Goal: Transaction & Acquisition: Purchase product/service

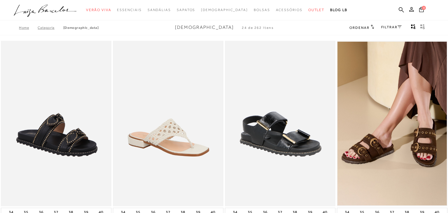
click at [396, 27] on link "FILTRAR" at bounding box center [391, 27] width 20 height 4
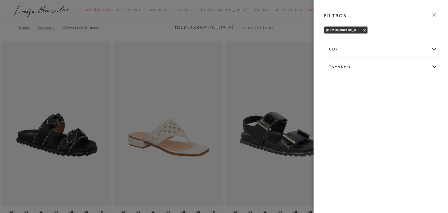
click at [407, 65] on div "Tamanho" at bounding box center [380, 66] width 113 height 15
drag, startPoint x: 359, startPoint y: 86, endPoint x: 370, endPoint y: 86, distance: 10.8
click at [359, 86] on span "33/34" at bounding box center [353, 85] width 14 height 4
click at [350, 86] on input "33/34" at bounding box center [347, 87] width 6 height 6
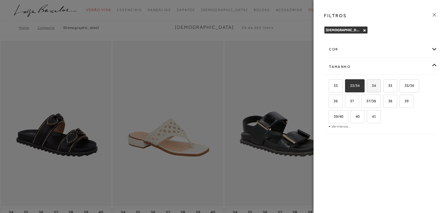
checkbox input "true"
drag, startPoint x: 373, startPoint y: 86, endPoint x: 381, endPoint y: 86, distance: 7.6
click at [375, 86] on span "34" at bounding box center [371, 85] width 8 height 4
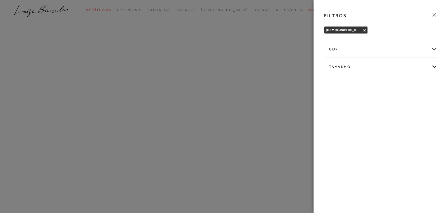
click at [384, 85] on div "FILTROS [DEMOGRAPHIC_DATA] × Limpar todos os refinamentos cor AMARELO ANIMAL PR…" at bounding box center [381, 106] width 134 height 213
click at [391, 66] on div "Tamanho" at bounding box center [380, 66] width 113 height 15
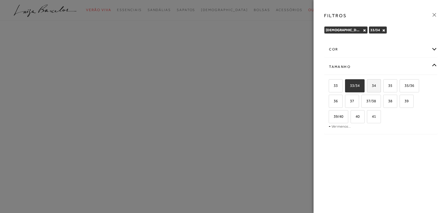
click at [377, 85] on label "34" at bounding box center [373, 86] width 13 height 13
click at [372, 85] on input "34" at bounding box center [369, 87] width 6 height 6
checkbox input "true"
click at [387, 86] on span "35" at bounding box center [388, 85] width 8 height 4
click at [387, 86] on input "35" at bounding box center [385, 87] width 6 height 6
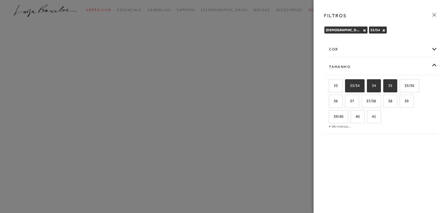
checkbox input "true"
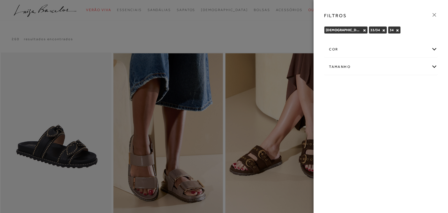
click at [385, 68] on div "Tamanho" at bounding box center [380, 66] width 113 height 15
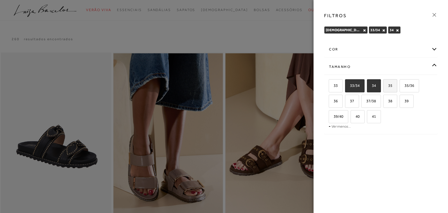
click at [391, 85] on span "35" at bounding box center [388, 85] width 8 height 4
click at [388, 85] on input "35" at bounding box center [385, 87] width 6 height 6
checkbox input "true"
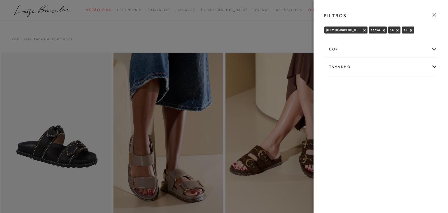
drag, startPoint x: 399, startPoint y: 64, endPoint x: 410, endPoint y: 73, distance: 14.3
click at [399, 64] on div "Tamanho" at bounding box center [380, 66] width 113 height 15
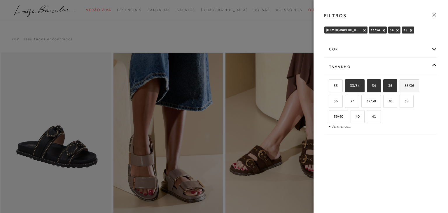
click at [415, 85] on label "35/36" at bounding box center [409, 86] width 19 height 13
click at [405, 85] on input "35/36" at bounding box center [402, 87] width 6 height 6
checkbox input "true"
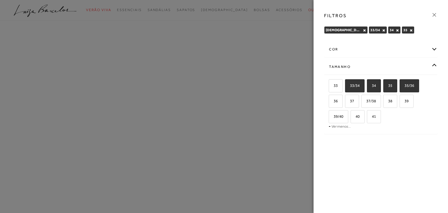
click at [403, 69] on div "Tamanho" at bounding box center [380, 66] width 113 height 15
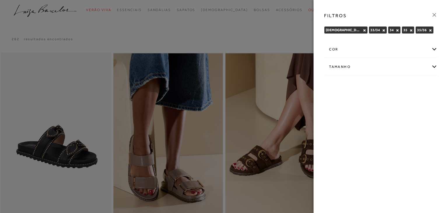
click at [403, 69] on div "Tamanho" at bounding box center [380, 66] width 113 height 15
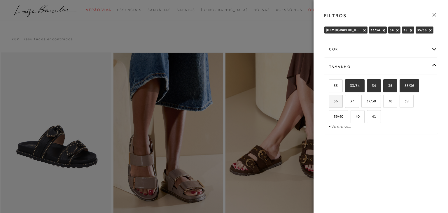
click at [338, 99] on label "36" at bounding box center [335, 101] width 13 height 13
click at [334, 99] on input "36" at bounding box center [331, 102] width 6 height 6
checkbox input "true"
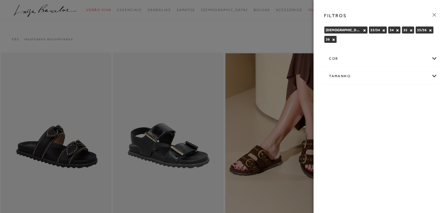
click at [437, 13] on icon at bounding box center [434, 15] width 6 height 6
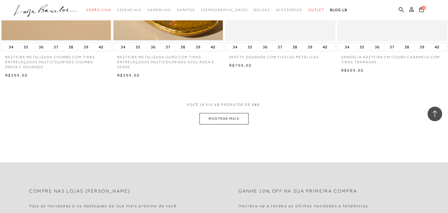
scroll to position [585, 0]
click at [239, 117] on button "MOSTRAR MAIS" at bounding box center [223, 118] width 49 height 11
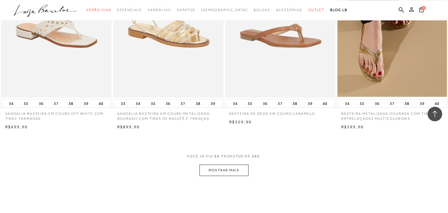
scroll to position [1170, 0]
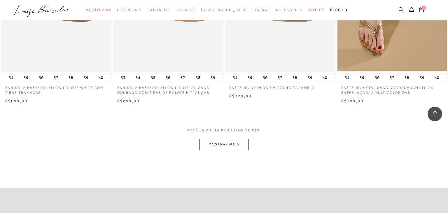
click at [218, 145] on button "MOSTRAR MAIS" at bounding box center [223, 144] width 49 height 11
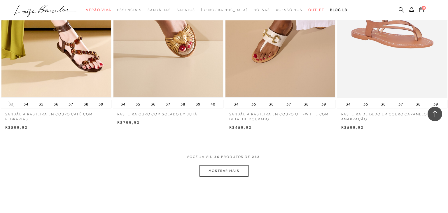
scroll to position [1755, 0]
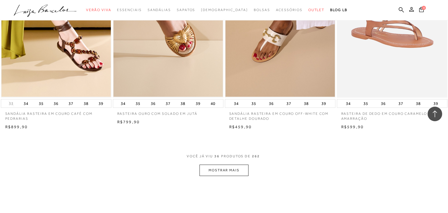
click at [231, 172] on button "MOSTRAR MAIS" at bounding box center [223, 170] width 49 height 11
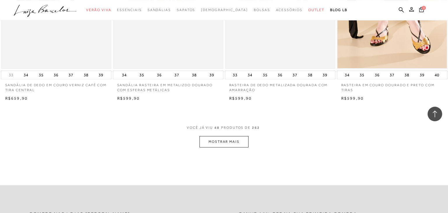
scroll to position [2402, 0]
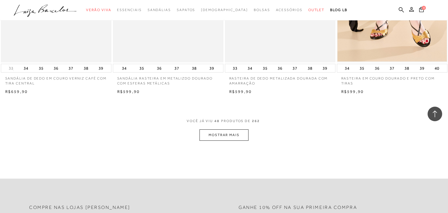
click at [243, 134] on button "MOSTRAR MAIS" at bounding box center [223, 134] width 49 height 11
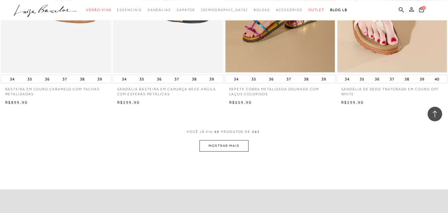
scroll to position [3018, 0]
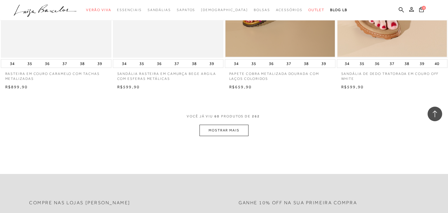
click at [239, 129] on button "MOSTRAR MAIS" at bounding box center [223, 130] width 49 height 11
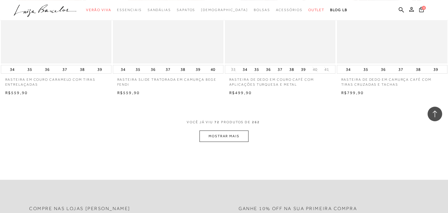
scroll to position [3634, 0]
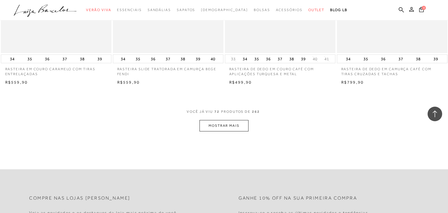
click at [243, 128] on button "MOSTRAR MAIS" at bounding box center [223, 125] width 49 height 11
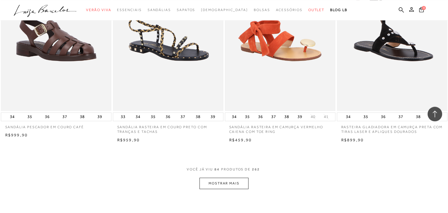
scroll to position [4188, 0]
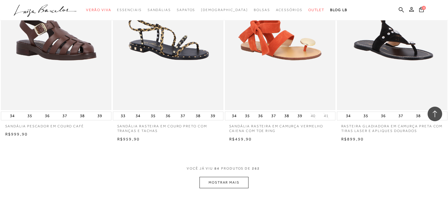
click at [232, 182] on button "MOSTRAR MAIS" at bounding box center [223, 182] width 49 height 11
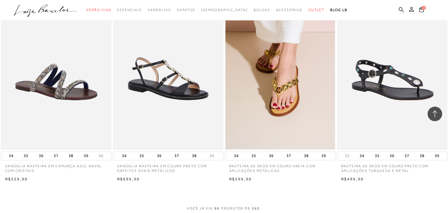
scroll to position [4804, 0]
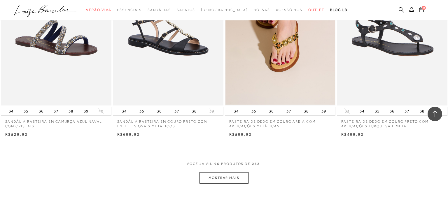
click at [236, 179] on button "MOSTRAR MAIS" at bounding box center [223, 177] width 49 height 11
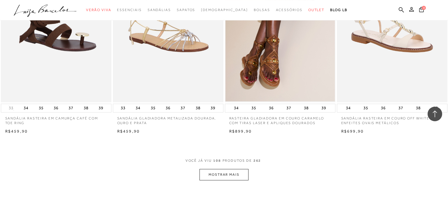
scroll to position [5420, 0]
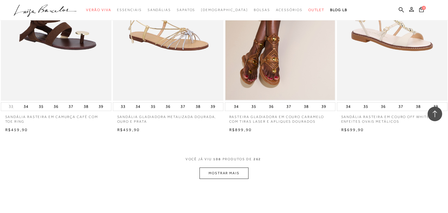
drag, startPoint x: 231, startPoint y: 182, endPoint x: 234, endPoint y: 178, distance: 5.4
click at [237, 173] on button "MOSTRAR MAIS" at bounding box center [223, 173] width 49 height 11
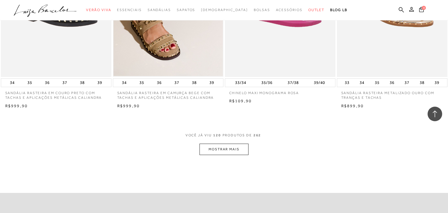
scroll to position [6067, 0]
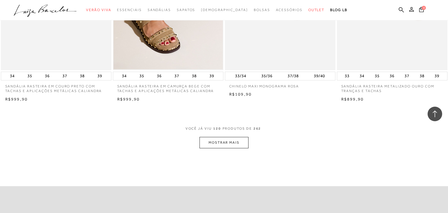
click at [242, 145] on button "MOSTRAR MAIS" at bounding box center [223, 142] width 49 height 11
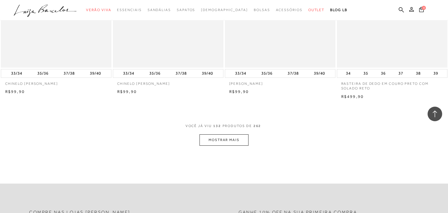
scroll to position [6683, 0]
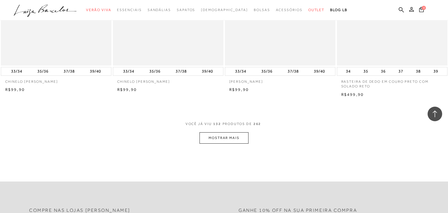
click at [240, 132] on button "MOSTRAR MAIS" at bounding box center [223, 137] width 49 height 11
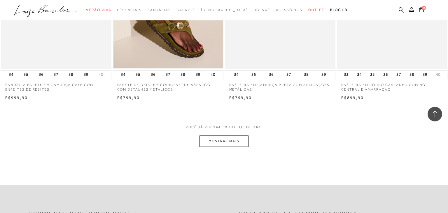
scroll to position [7299, 0]
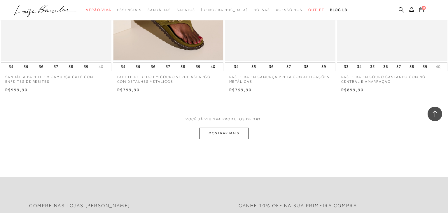
click at [220, 136] on button "MOSTRAR MAIS" at bounding box center [223, 133] width 49 height 11
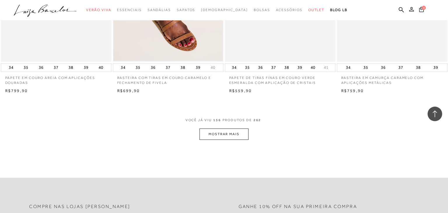
scroll to position [7915, 0]
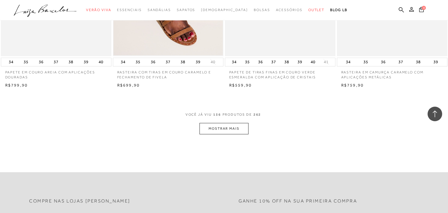
click at [230, 131] on button "MOSTRAR MAIS" at bounding box center [223, 128] width 49 height 11
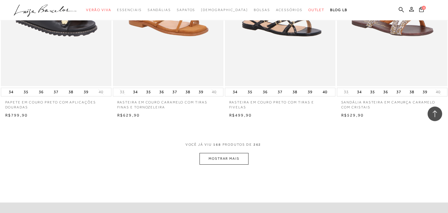
scroll to position [8500, 0]
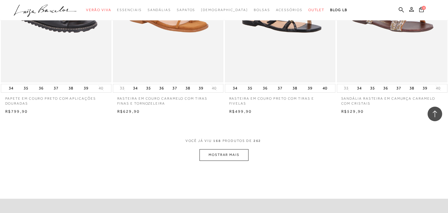
click at [242, 151] on button "MOSTRAR MAIS" at bounding box center [223, 154] width 49 height 11
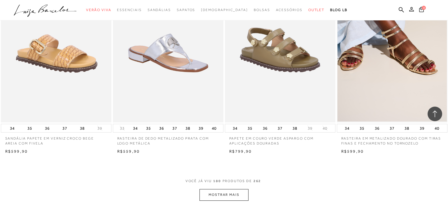
scroll to position [9085, 0]
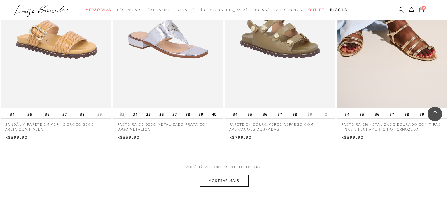
click at [226, 181] on button "MOSTRAR MAIS" at bounding box center [223, 180] width 49 height 11
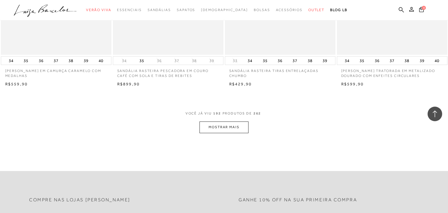
scroll to position [9793, 0]
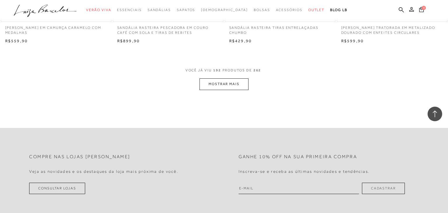
click at [234, 88] on button "MOSTRAR MAIS" at bounding box center [223, 83] width 49 height 11
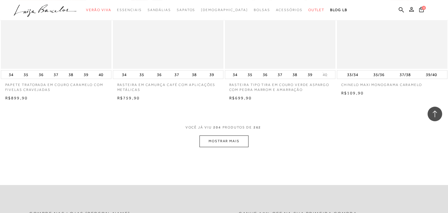
scroll to position [10348, 0]
click at [244, 143] on button "MOSTRAR MAIS" at bounding box center [223, 140] width 49 height 11
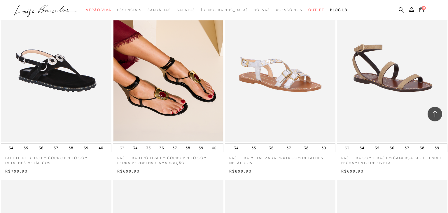
scroll to position [10717, 0]
